Goal: Information Seeking & Learning: Learn about a topic

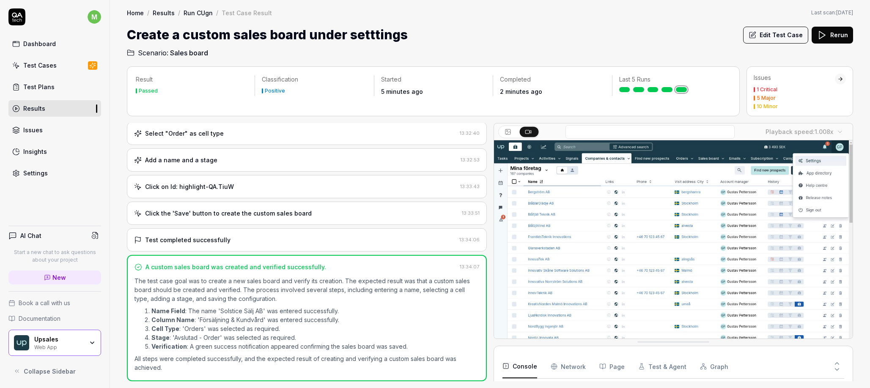
scroll to position [214, 0]
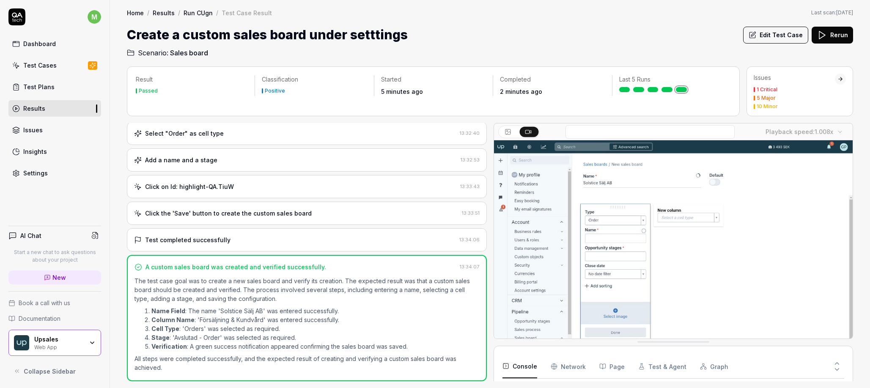
click at [773, 85] on div "Issues 1 Critical 5 Major 10 Minor" at bounding box center [794, 92] width 81 height 36
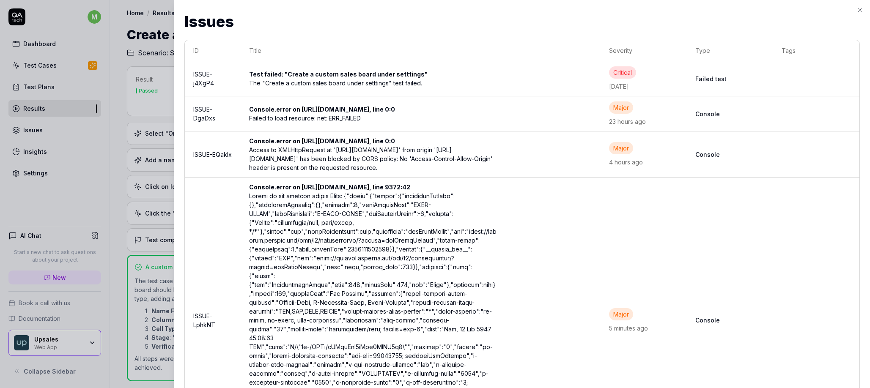
click at [340, 82] on div "The "Create a custom sales board under setttings" test failed." at bounding box center [372, 83] width 247 height 9
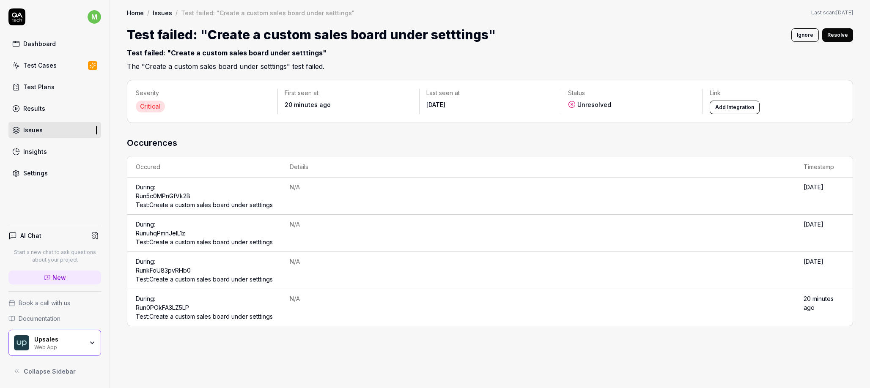
click at [158, 326] on td "During: Run 0POkFA3LZ5LP Test: Create a custom sales board under setttings" at bounding box center [204, 307] width 154 height 37
click at [162, 320] on link "Run 0POkFA3LZ5LP Test: Create a custom sales board under setttings" at bounding box center [204, 312] width 137 height 16
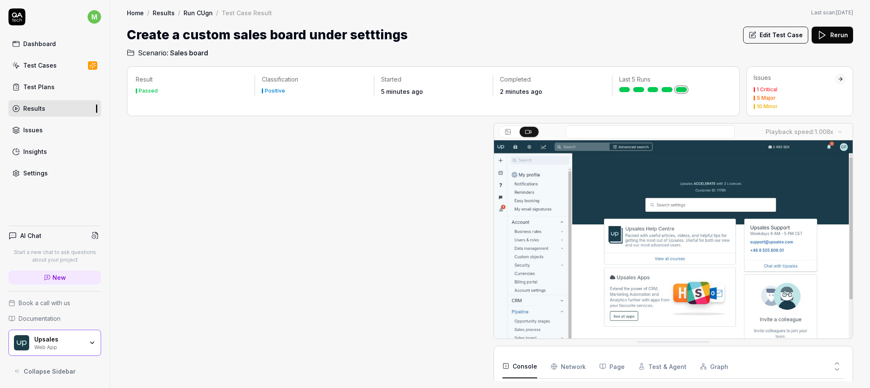
scroll to position [147, 0]
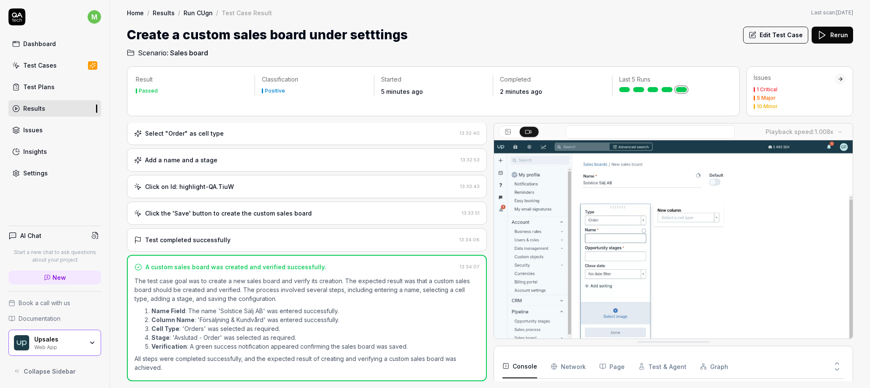
click at [257, 39] on h1 "Create a custom sales board under setttings" at bounding box center [267, 34] width 281 height 19
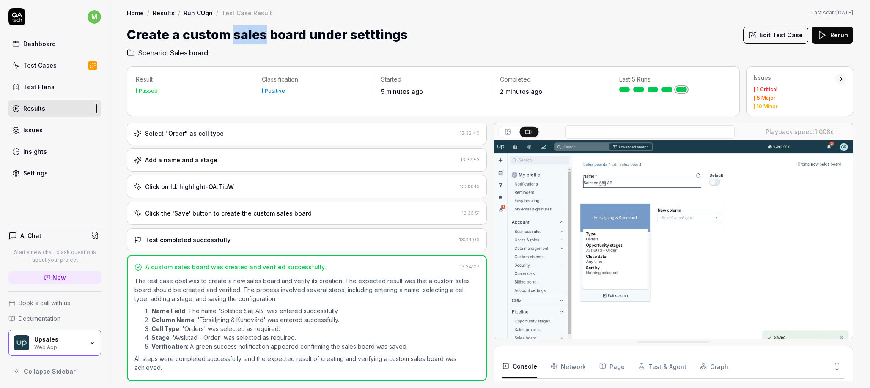
click at [257, 39] on h1 "Create a custom sales board under setttings" at bounding box center [267, 34] width 281 height 19
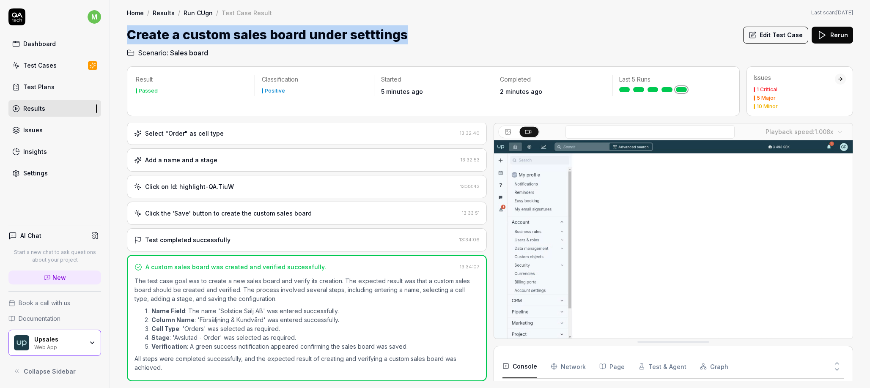
click at [257, 39] on h1 "Create a custom sales board under setttings" at bounding box center [267, 34] width 281 height 19
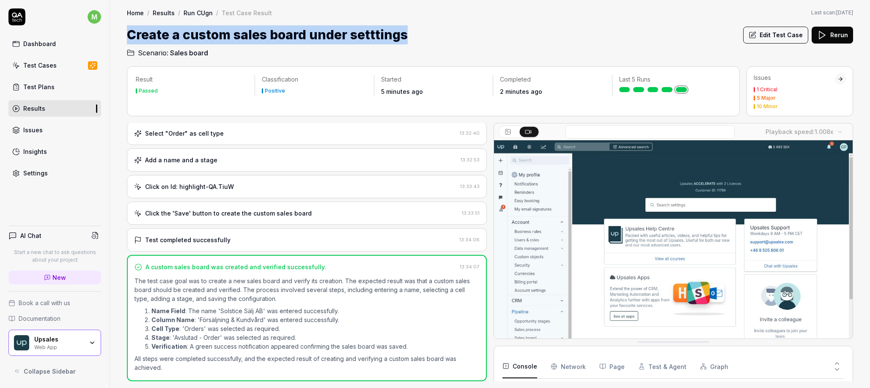
copy h1 "Create a custom sales board under setttings"
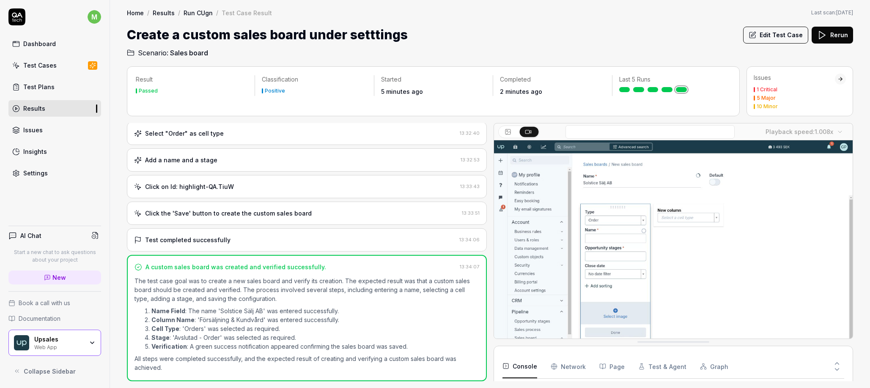
click at [781, 85] on div "Issues 1 Critical 5 Major 10 Minor" at bounding box center [794, 92] width 81 height 36
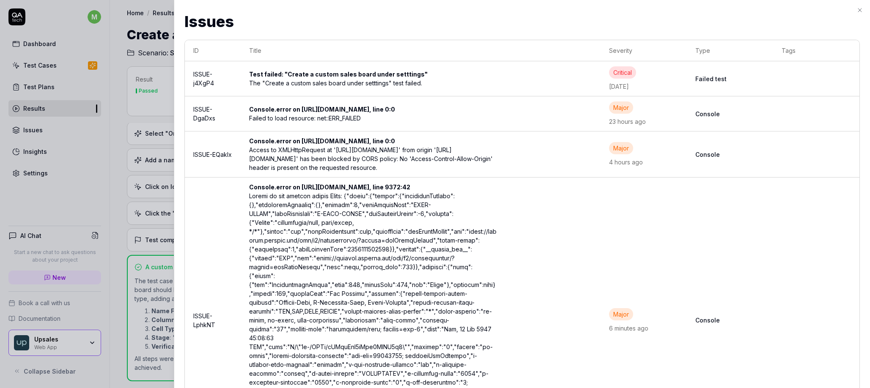
click at [159, 237] on div at bounding box center [435, 194] width 870 height 388
